Goal: Task Accomplishment & Management: Complete application form

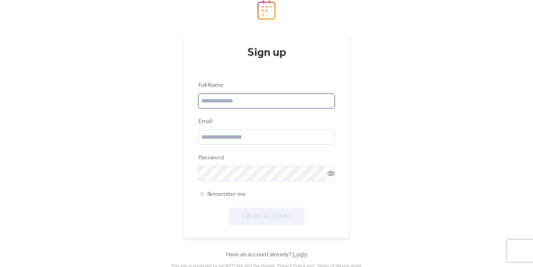
click at [262, 107] on input "text" at bounding box center [267, 101] width 136 height 15
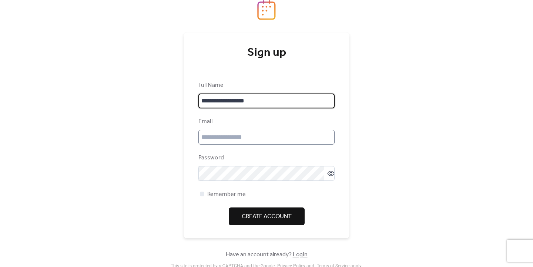
type input "**********"
click at [256, 138] on input "email" at bounding box center [267, 137] width 136 height 15
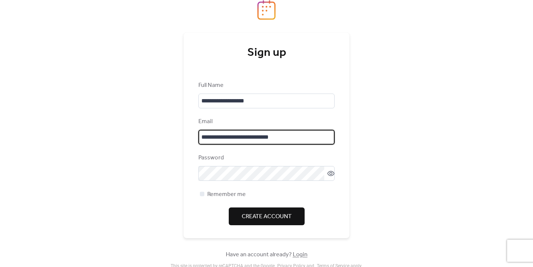
type input "**********"
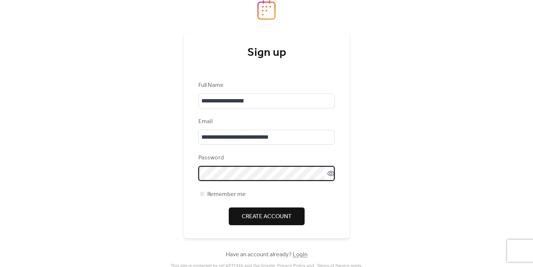
click at [331, 170] on icon at bounding box center [330, 173] width 7 height 7
click at [293, 216] on button "Create Account" at bounding box center [267, 217] width 76 height 18
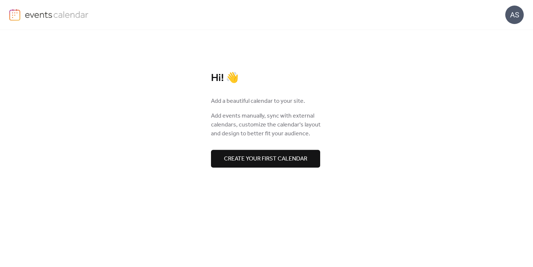
click at [309, 164] on button "Create your first calendar" at bounding box center [265, 159] width 109 height 18
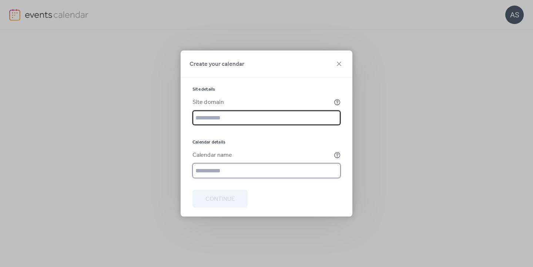
click at [260, 175] on input "text" at bounding box center [267, 171] width 148 height 15
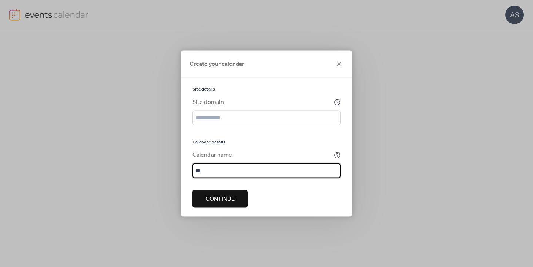
type input "*"
type input "**********"
click at [214, 202] on span "Continue" at bounding box center [220, 199] width 29 height 9
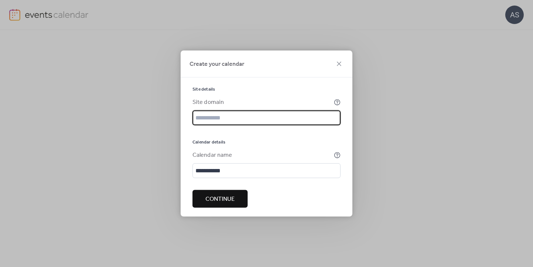
click at [228, 114] on input "text" at bounding box center [267, 118] width 148 height 15
click at [225, 100] on div "Site domain" at bounding box center [263, 102] width 140 height 9
click at [224, 116] on input "text" at bounding box center [267, 118] width 148 height 15
click at [336, 62] on icon at bounding box center [339, 64] width 9 height 9
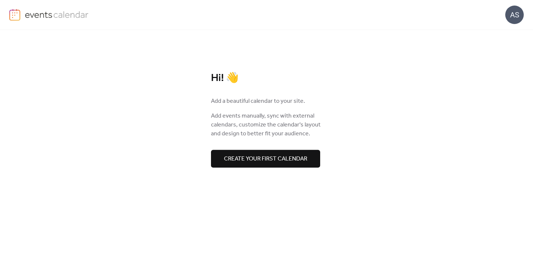
click at [268, 163] on span "Create your first calendar" at bounding box center [265, 159] width 83 height 9
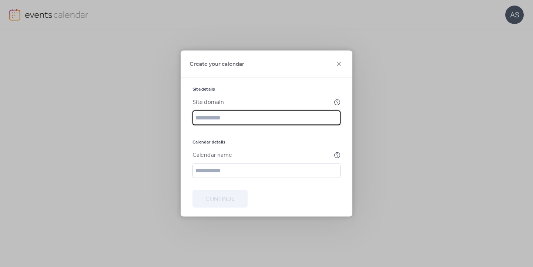
click at [241, 118] on input "text" at bounding box center [267, 118] width 148 height 15
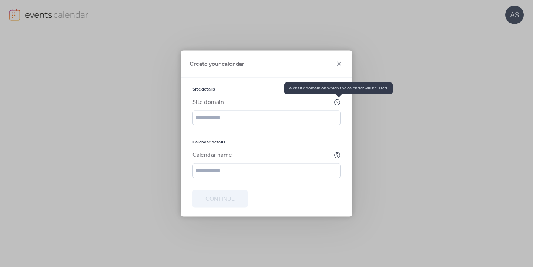
click at [337, 103] on icon at bounding box center [337, 102] width 2 height 2
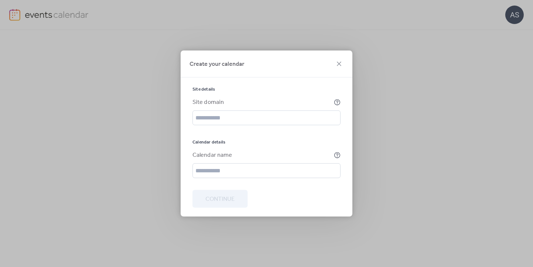
click at [340, 58] on div "Create your calendar" at bounding box center [267, 64] width 172 height 27
click at [340, 64] on icon at bounding box center [339, 64] width 9 height 9
